Goal: Find contact information: Find contact information

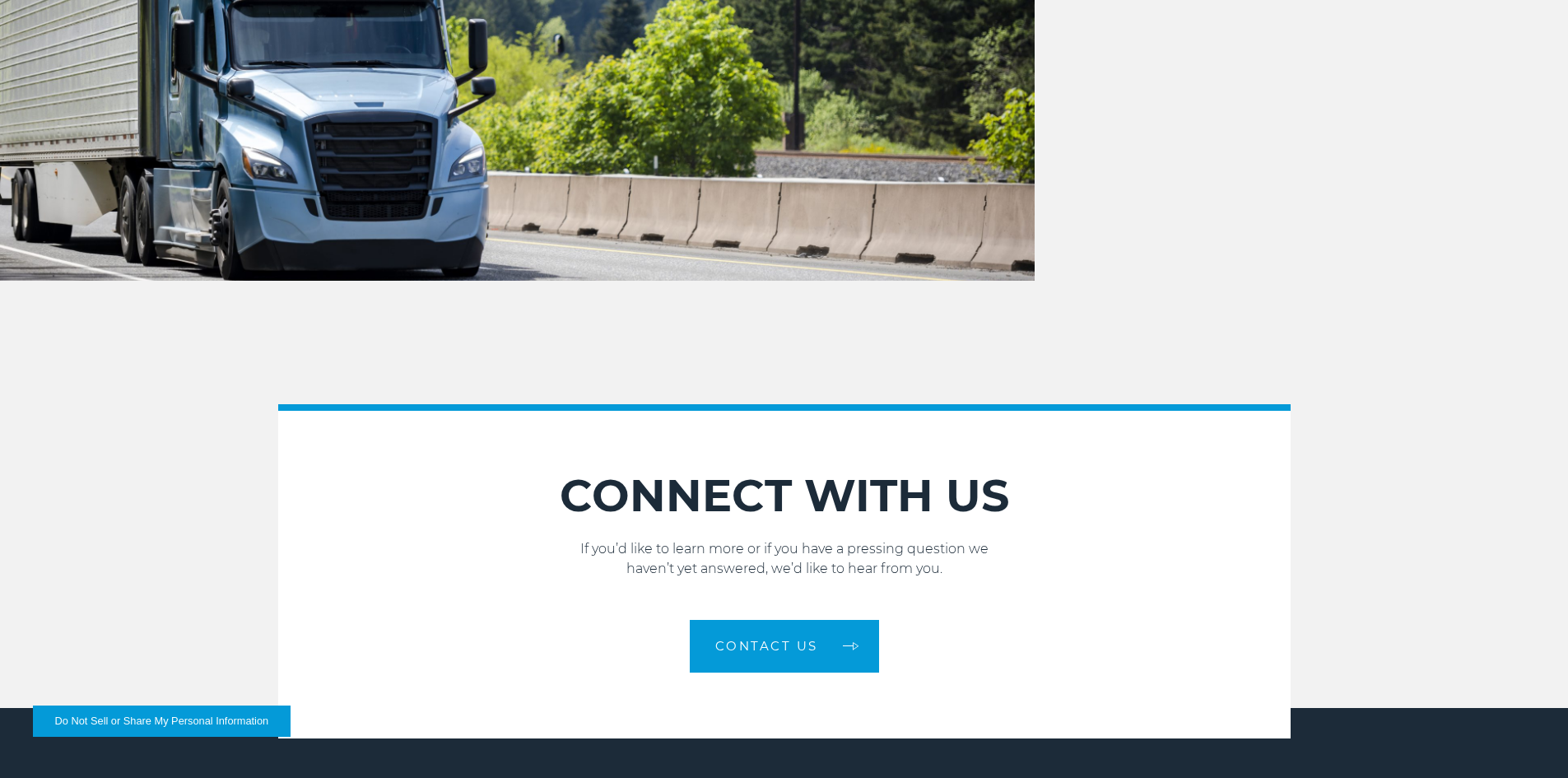
scroll to position [2230, 0]
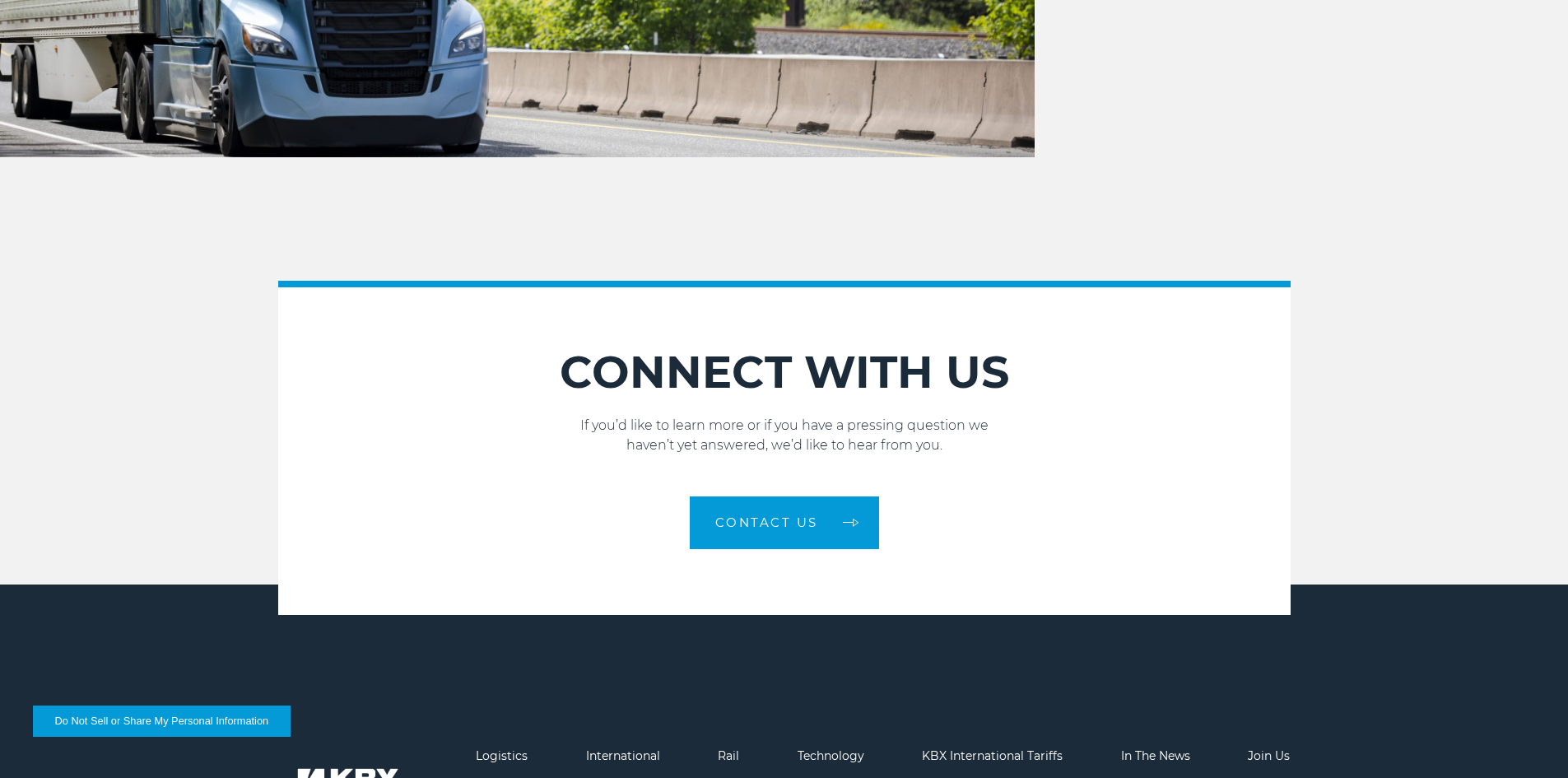
click at [783, 555] on section "CONNECT WITH US If you’d like to learn more or if you have a pressing question …" at bounding box center [784, 447] width 1012 height 334
click at [790, 528] on span "Contact Us" at bounding box center [766, 522] width 103 height 13
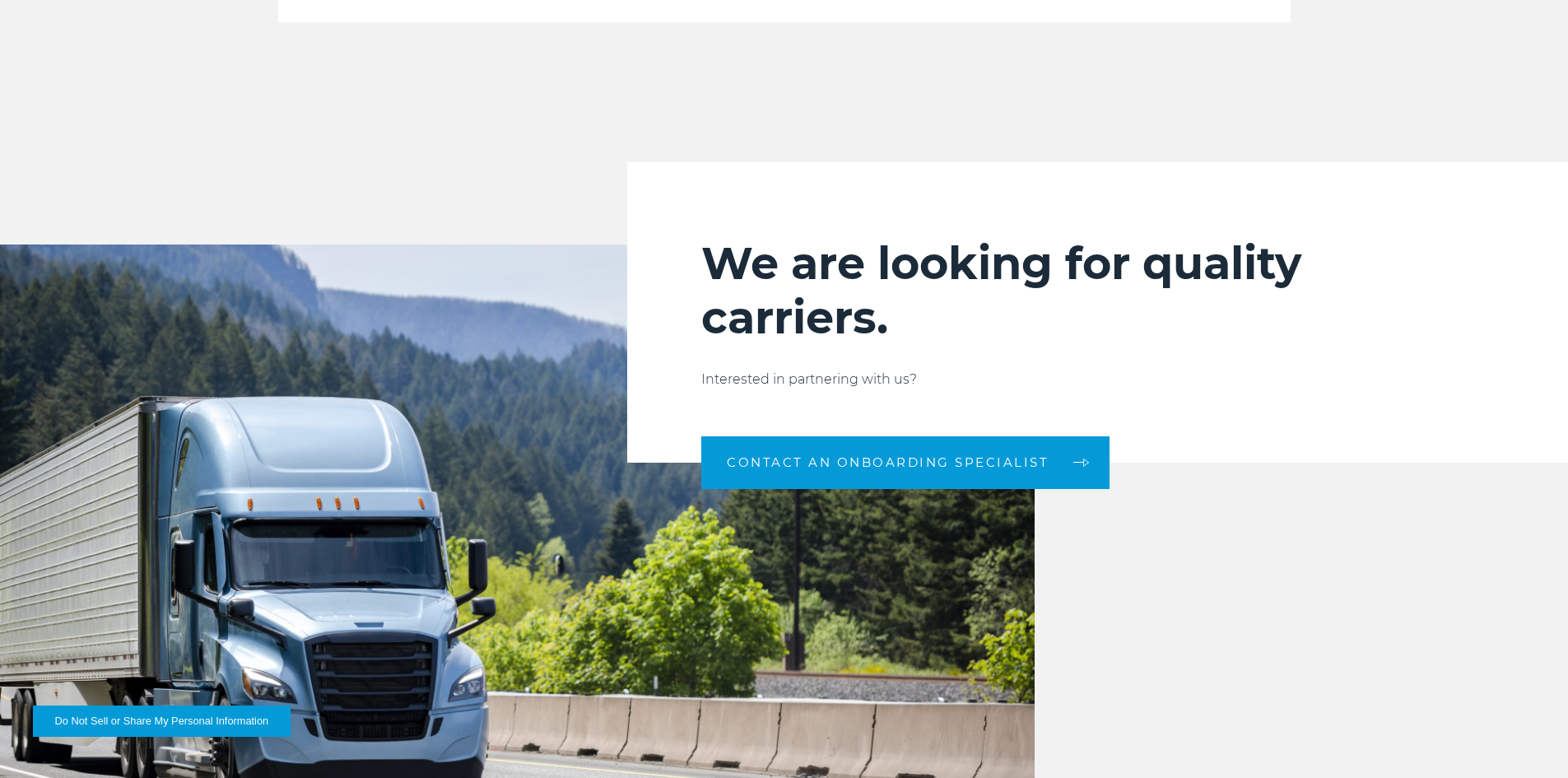
scroll to position [1407, 0]
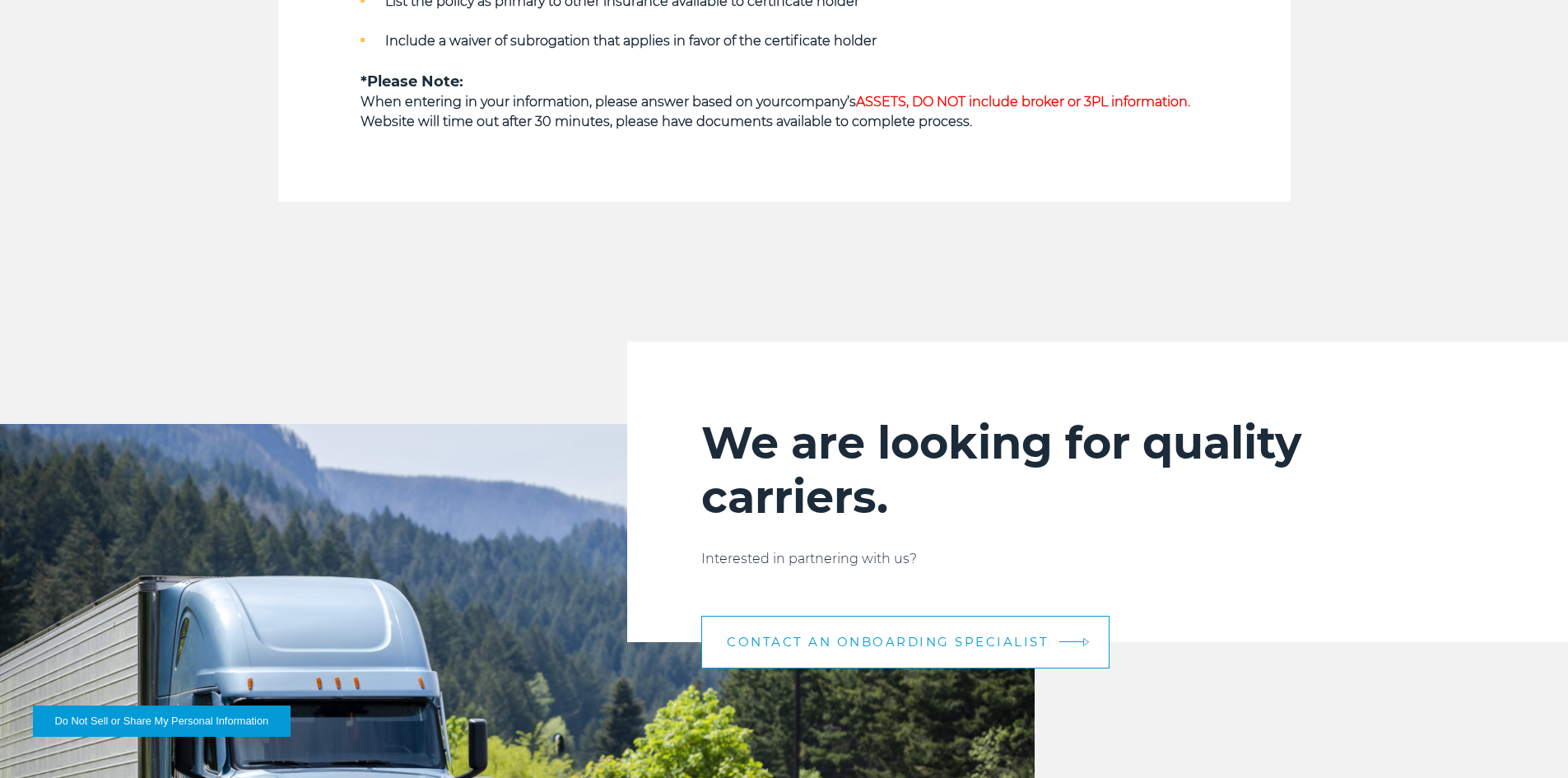
click at [944, 627] on link "CONTACT AN ONBOARDING SPECIALIST" at bounding box center [905, 642] width 408 height 53
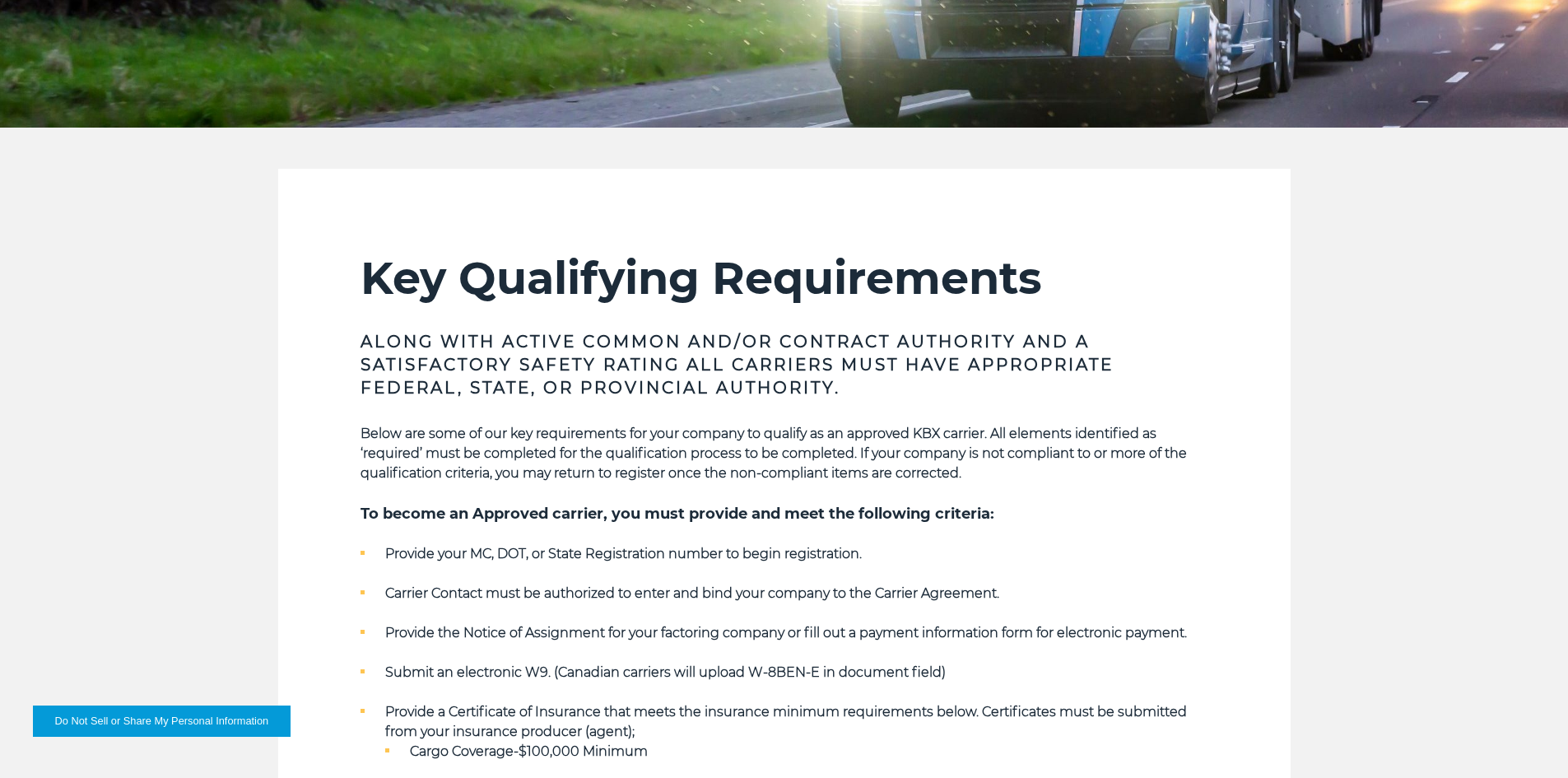
scroll to position [7, 0]
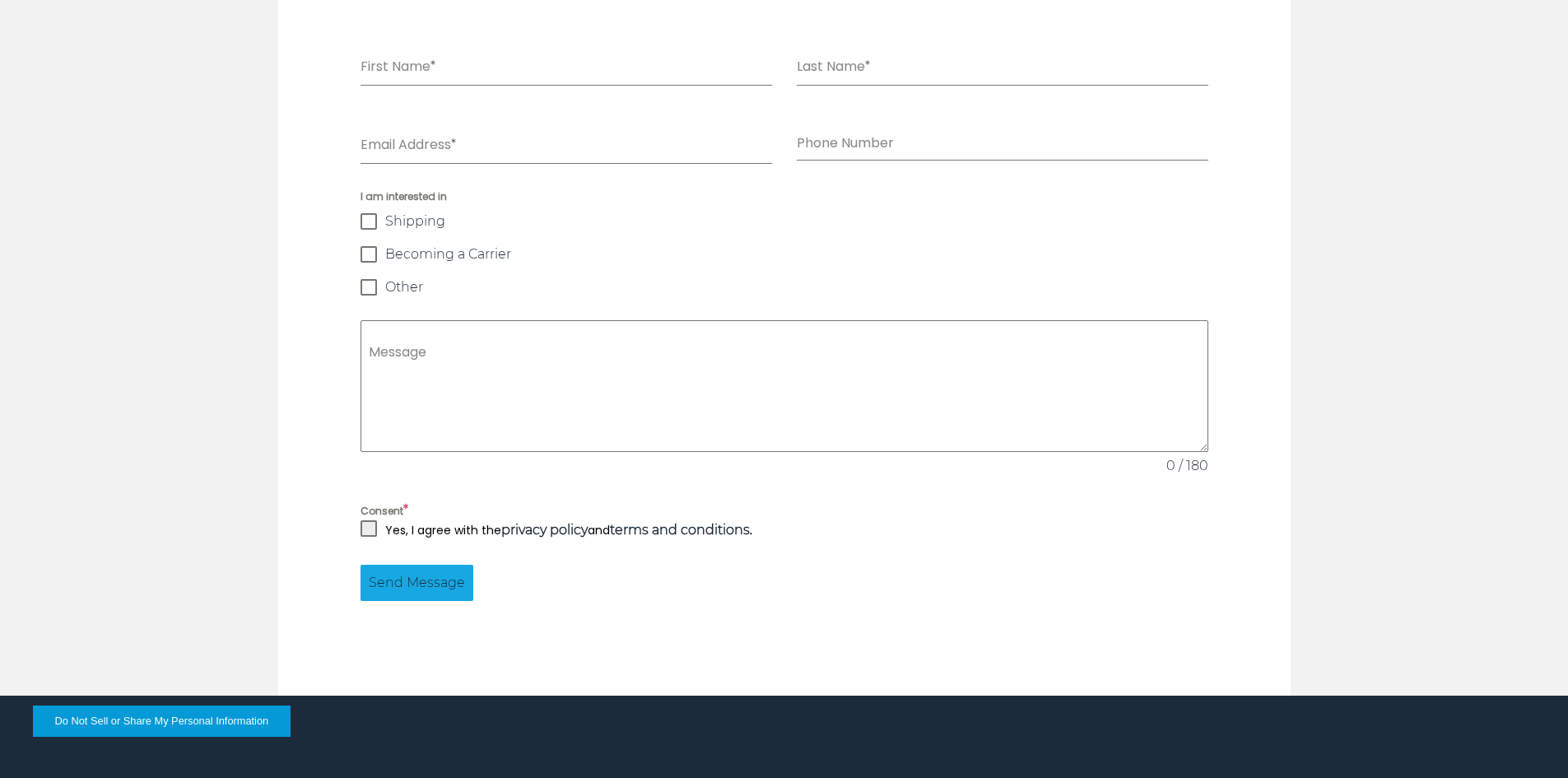
scroll to position [1153, 0]
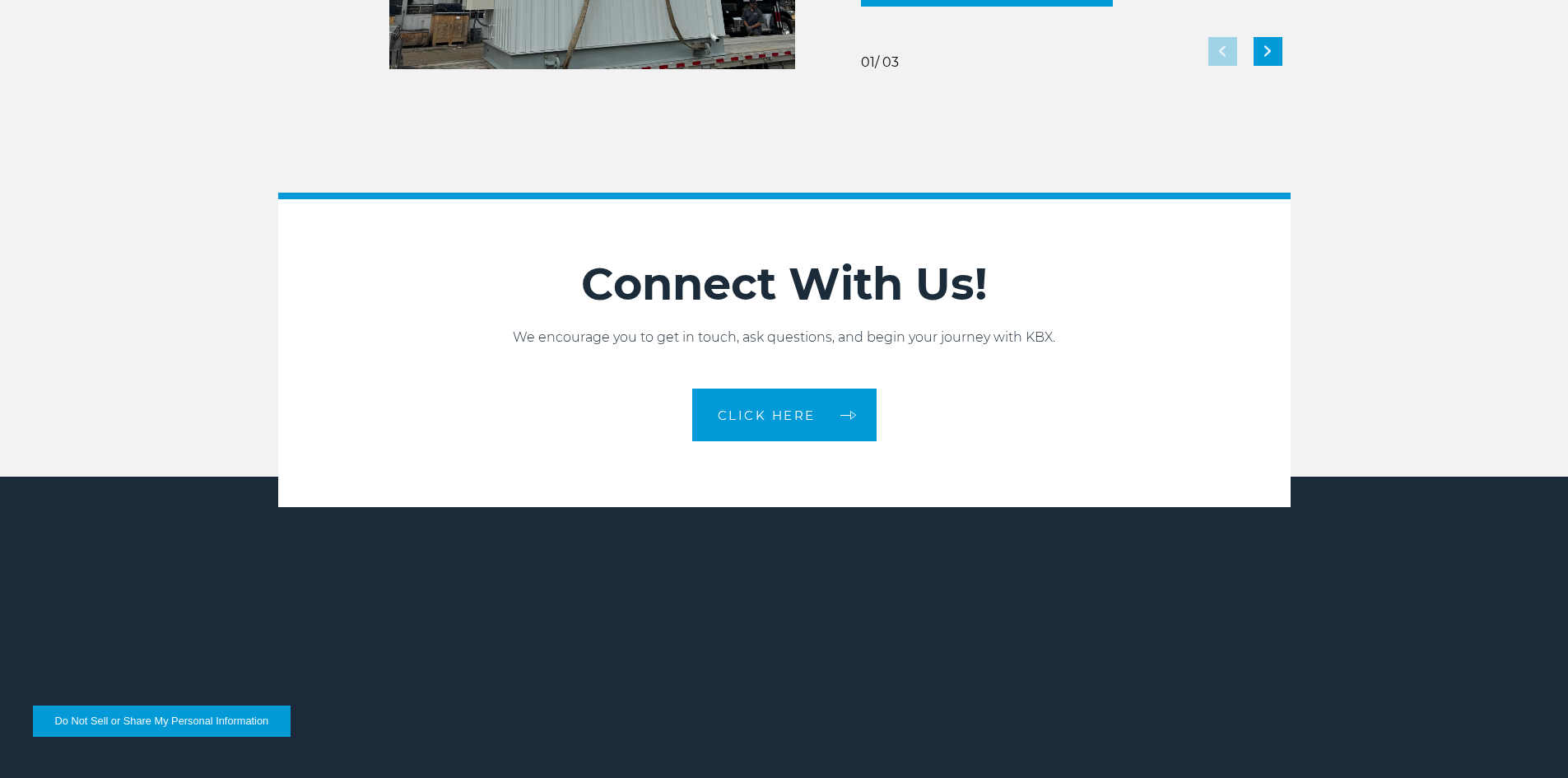
scroll to position [3665, 0]
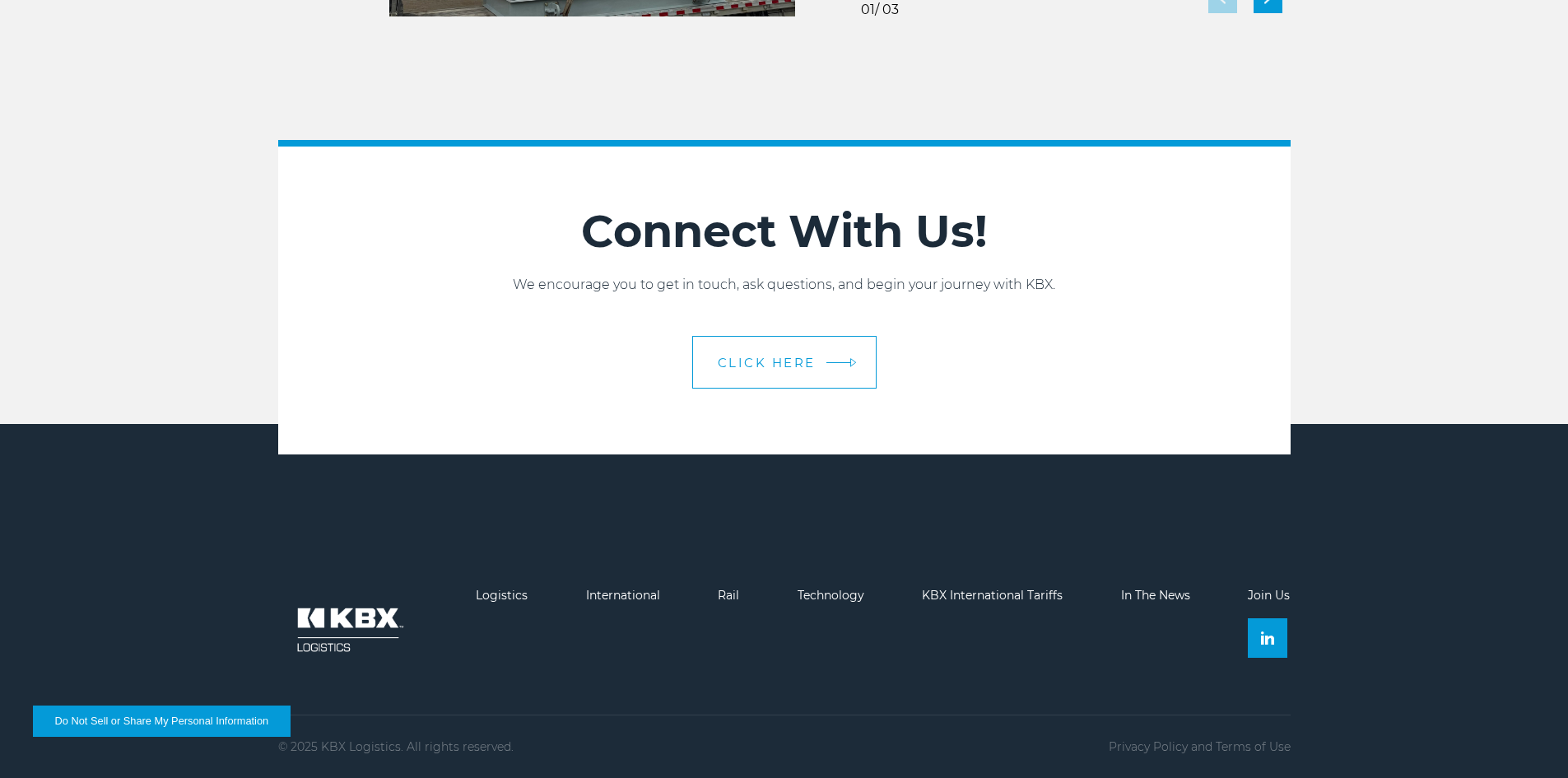
click at [795, 339] on link "CLICK HERE" at bounding box center [784, 361] width 184 height 53
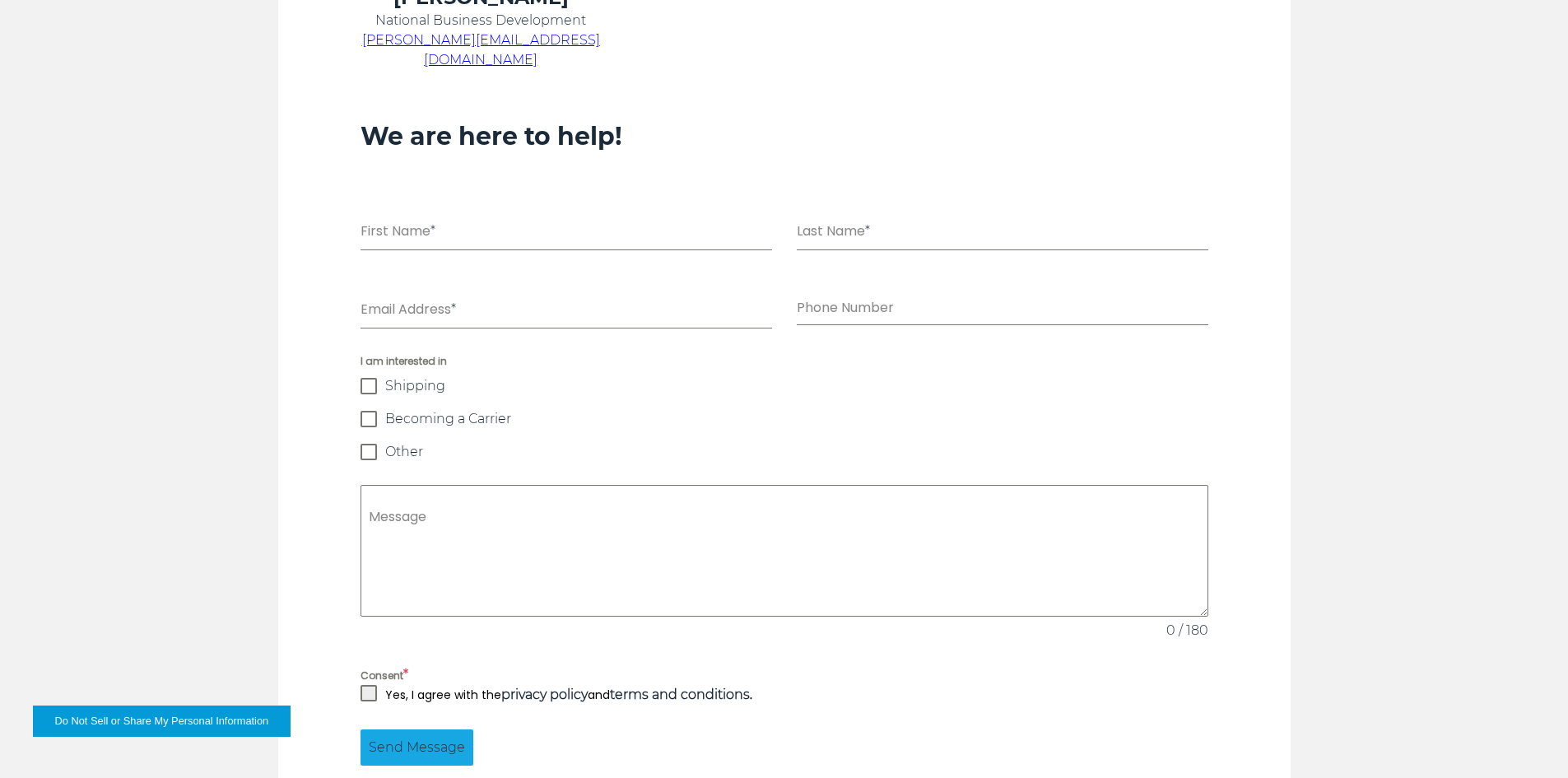
scroll to position [988, 0]
